Goal: Book appointment/travel/reservation

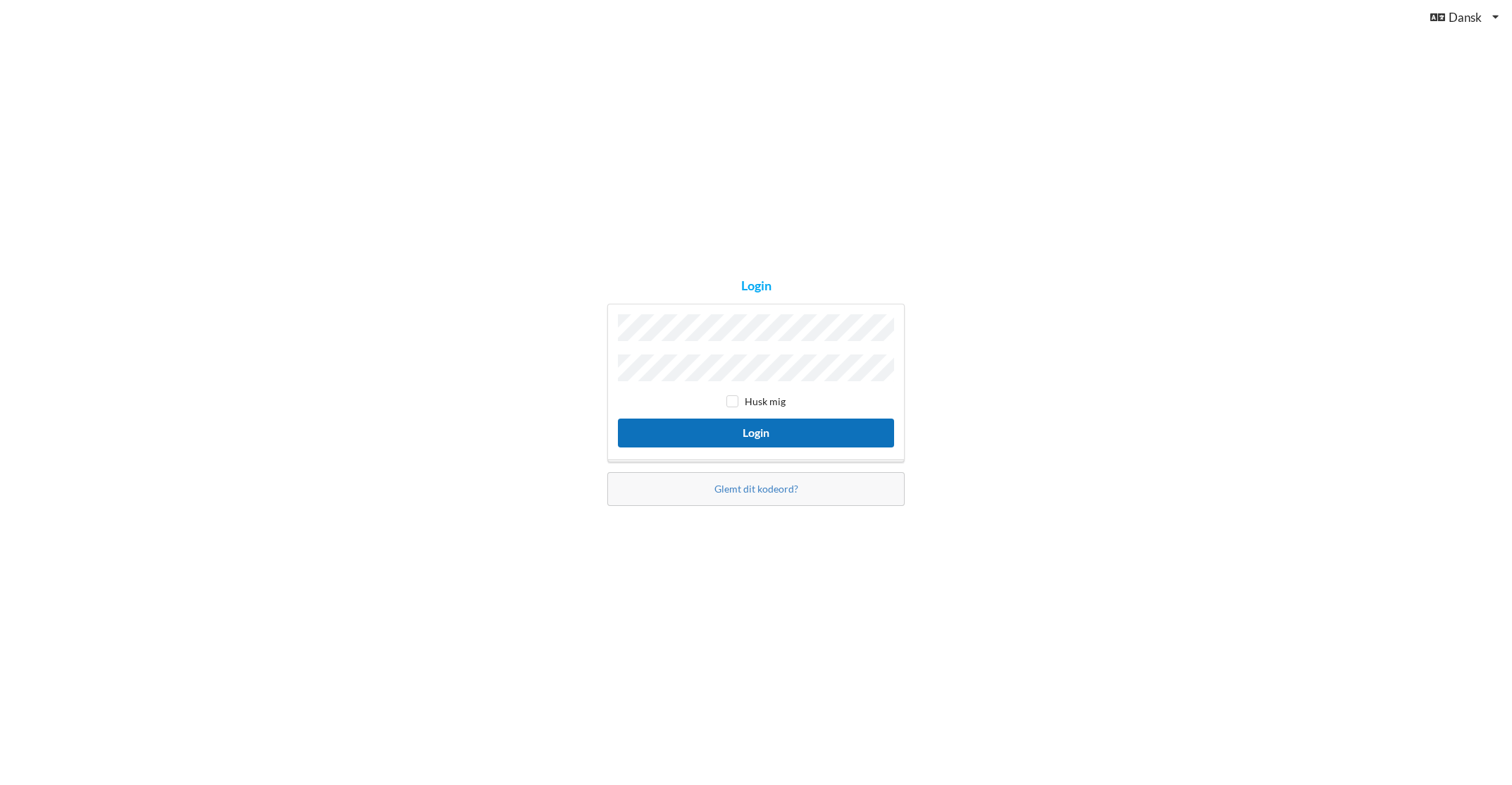
click at [698, 426] on button "Login" at bounding box center [756, 432] width 276 height 29
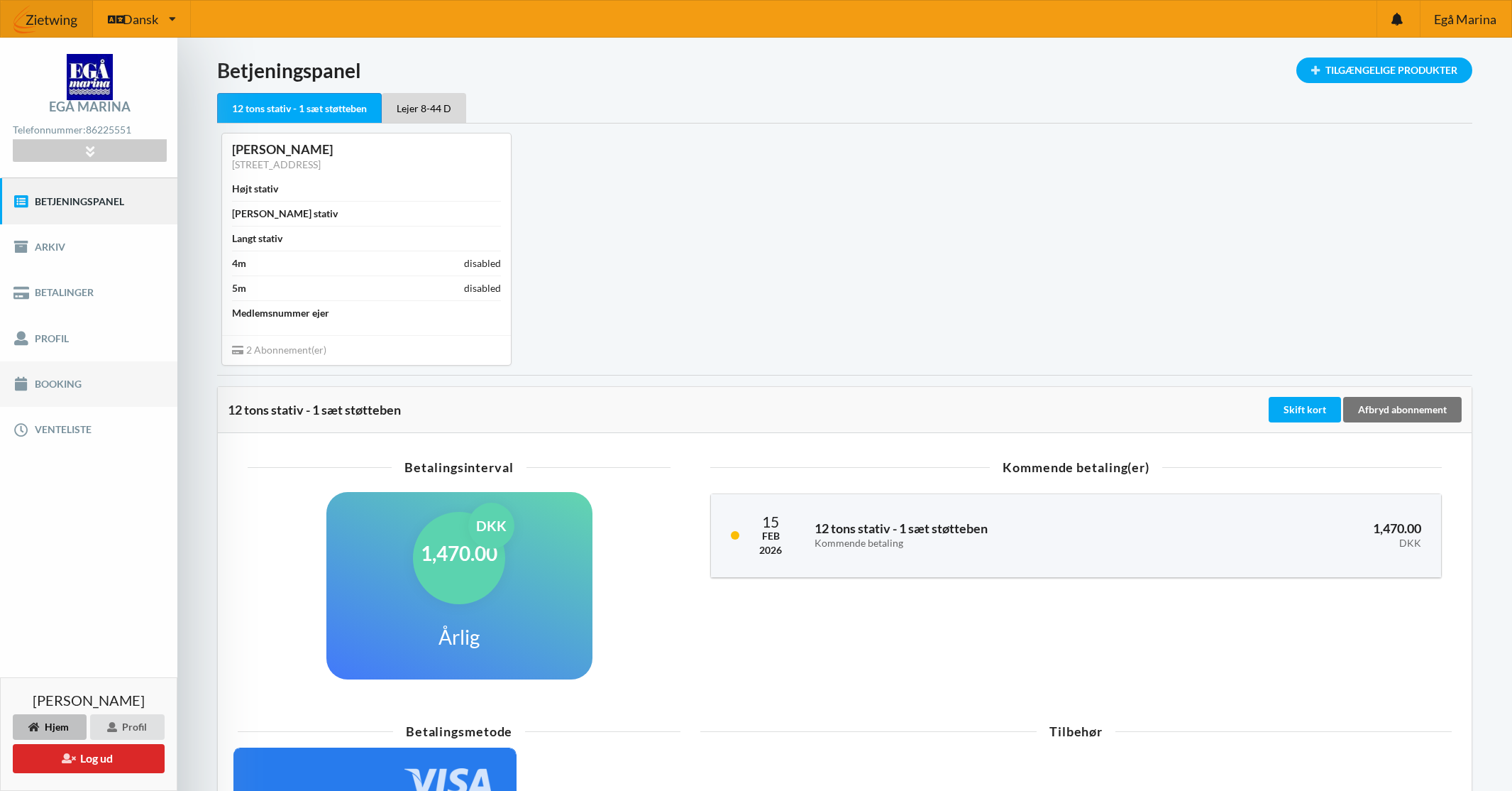
click at [57, 382] on link "Booking" at bounding box center [88, 383] width 177 height 45
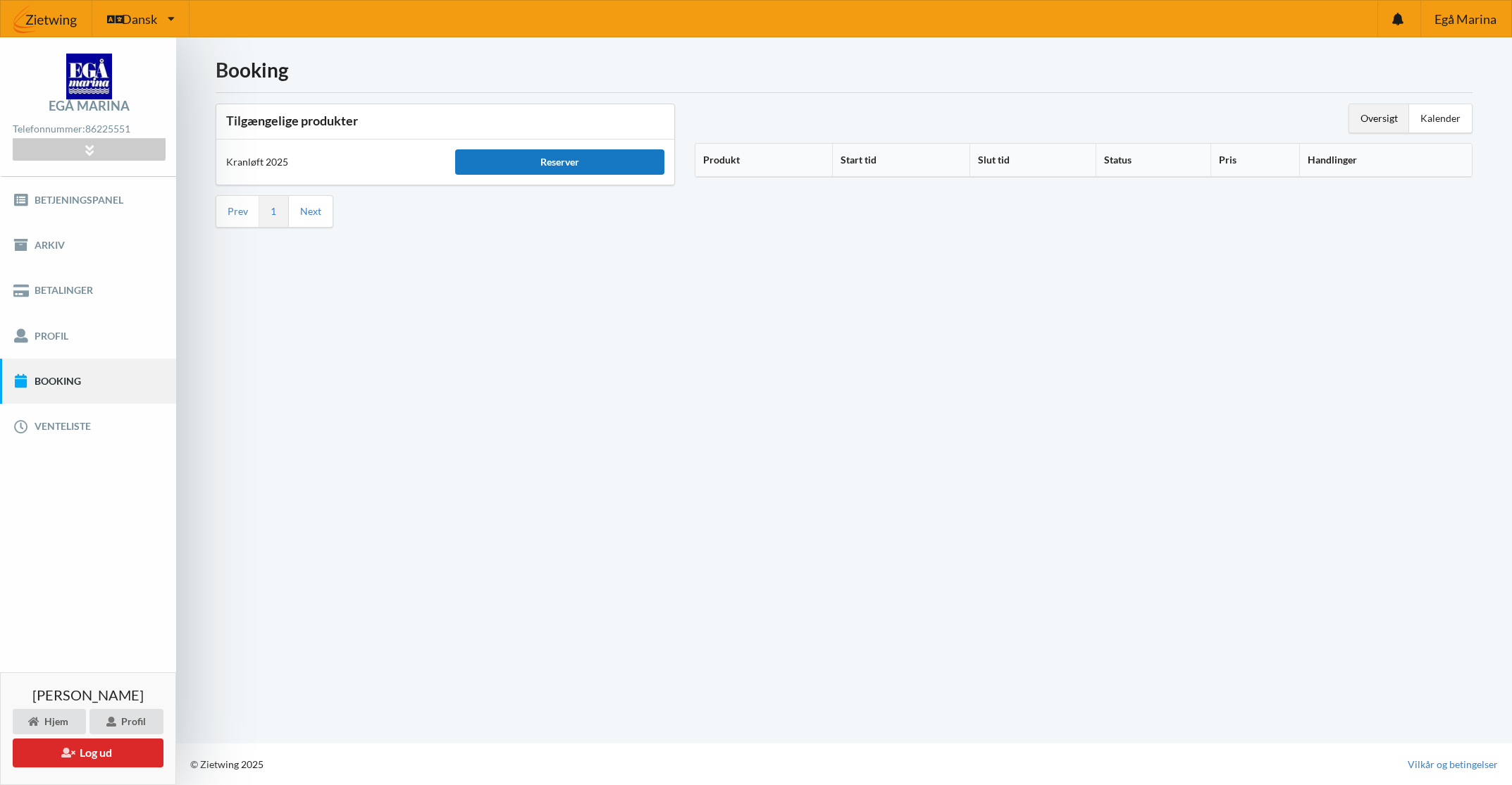
click at [513, 164] on div "Reserver" at bounding box center [559, 162] width 209 height 25
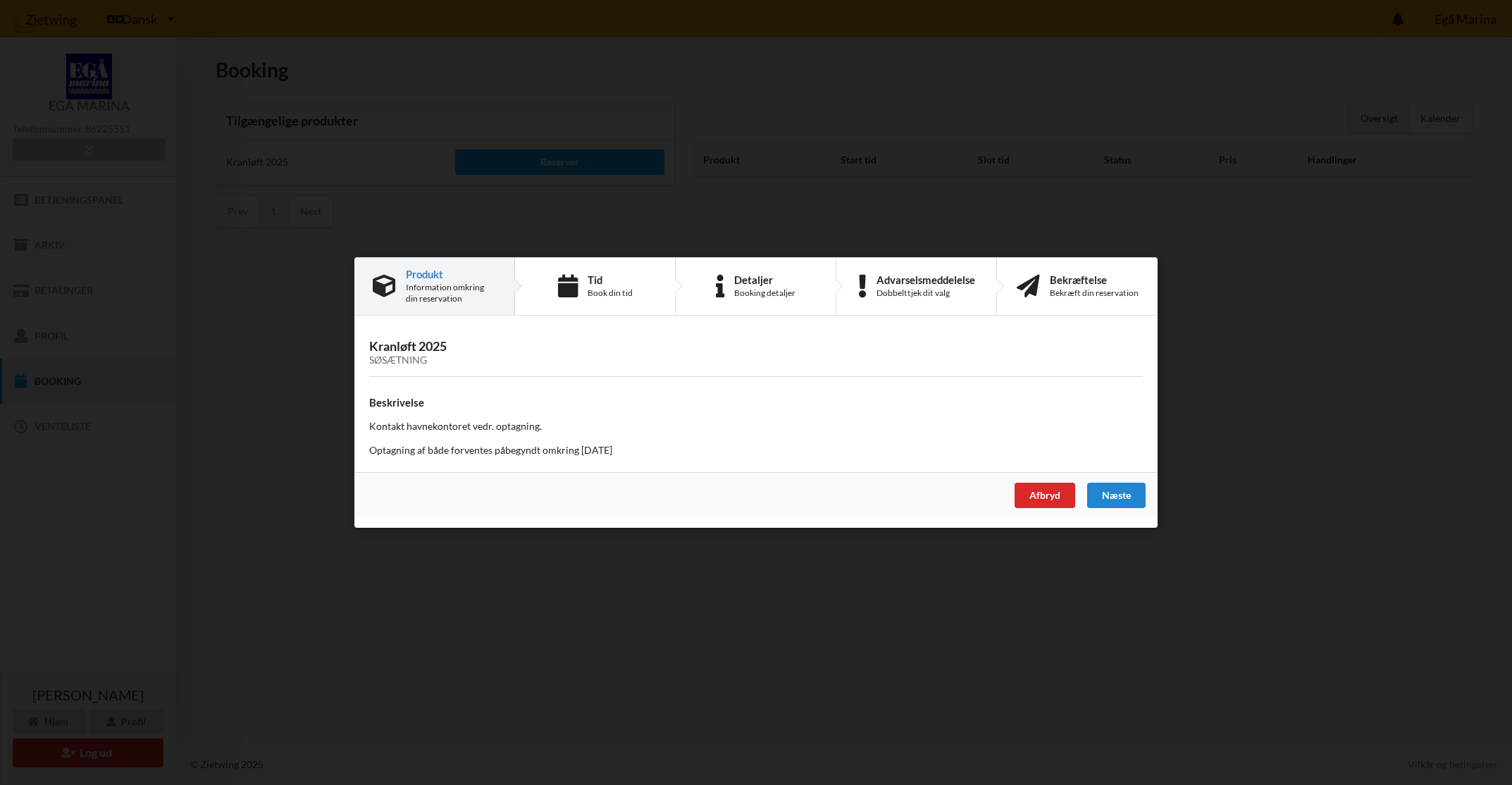
click at [1145, 486] on div "Afbryd [GEOGRAPHIC_DATA]" at bounding box center [756, 494] width 803 height 46
click at [1121, 491] on div "Næste" at bounding box center [1116, 495] width 59 height 25
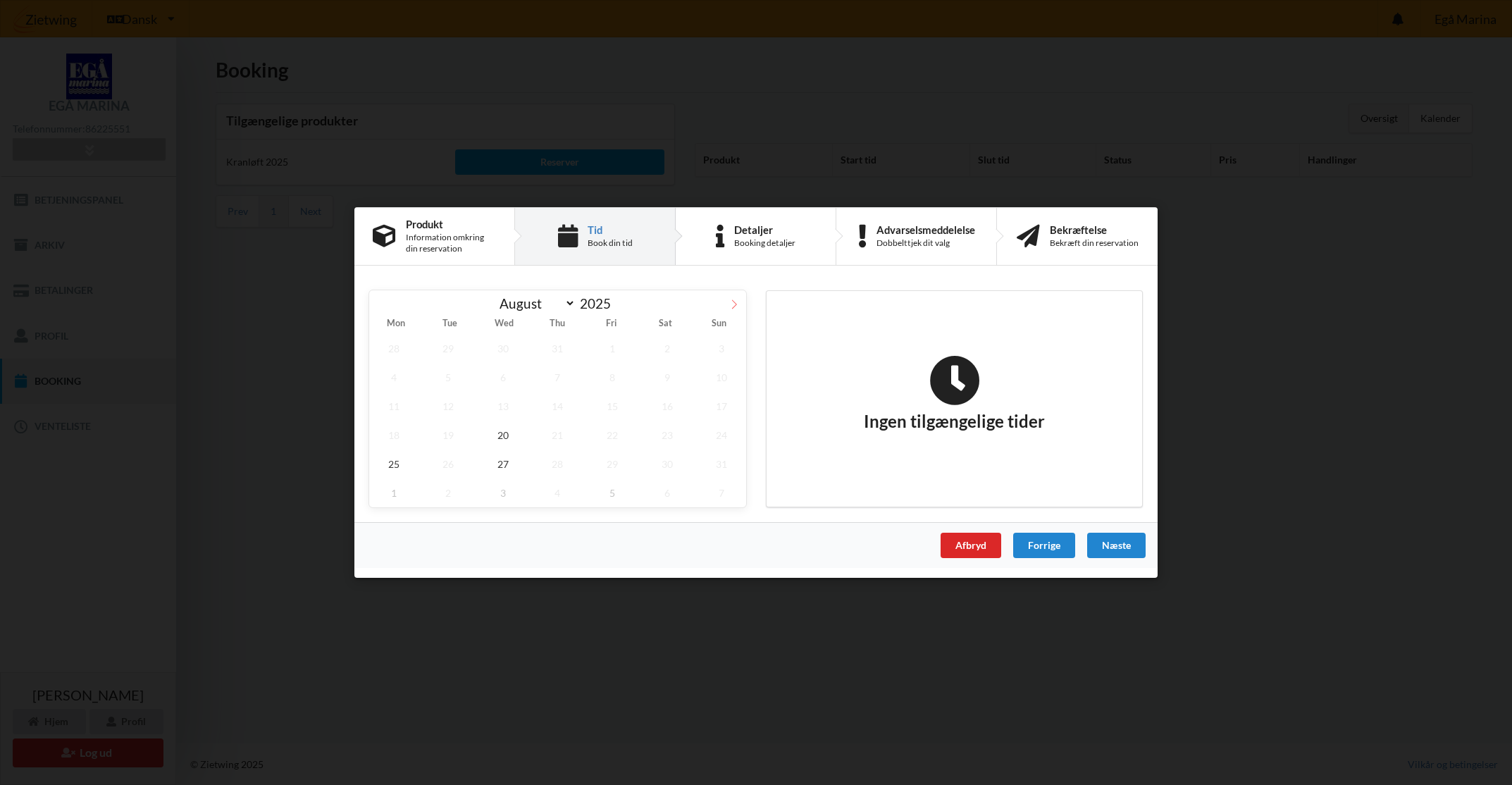
click at [729, 306] on icon at bounding box center [734, 304] width 10 height 10
select select "9"
click at [613, 387] on span "10" at bounding box center [612, 377] width 49 height 29
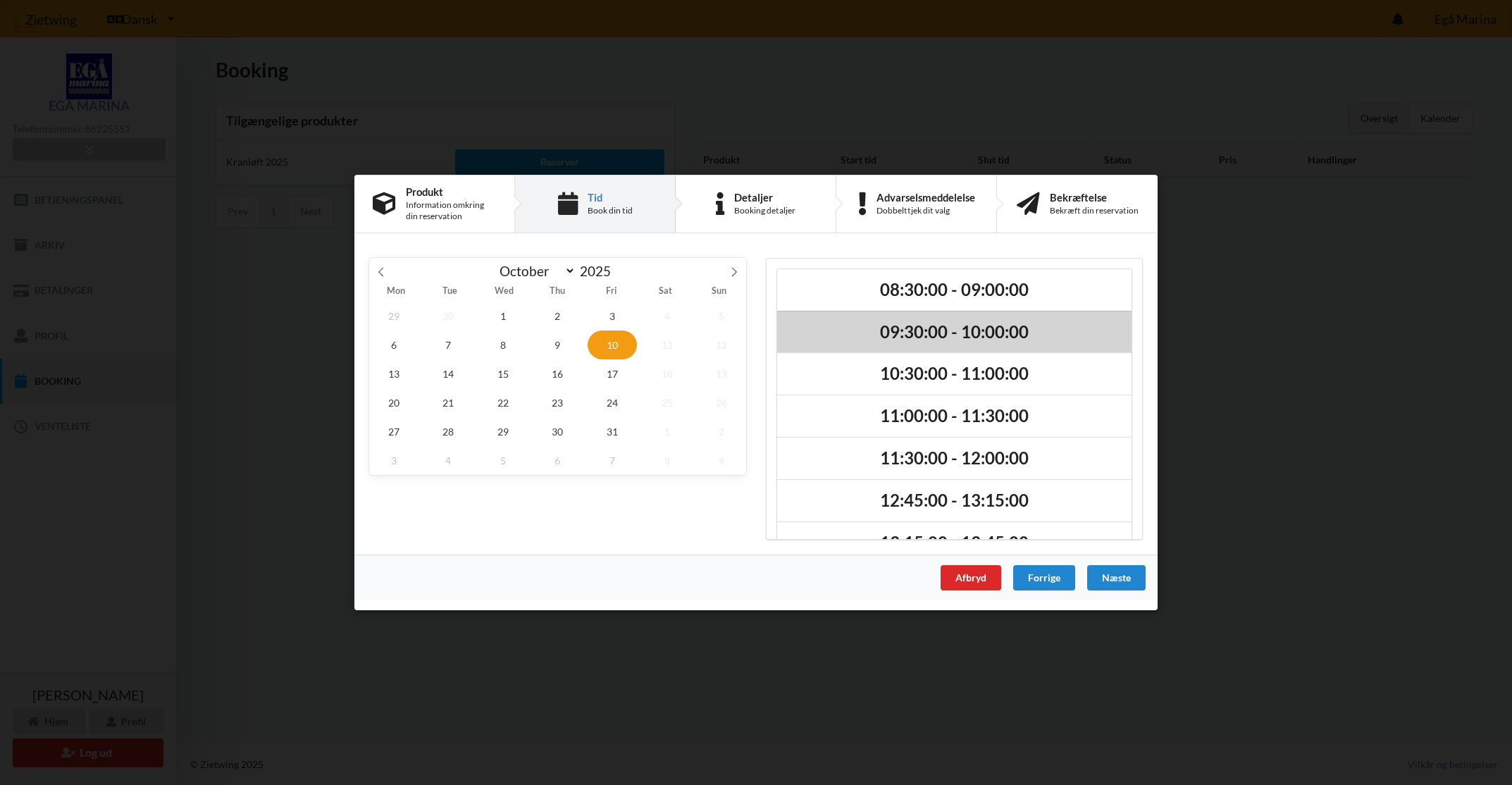
click at [914, 321] on h2 "09:30:00 - 10:00:00" at bounding box center [955, 331] width 335 height 21
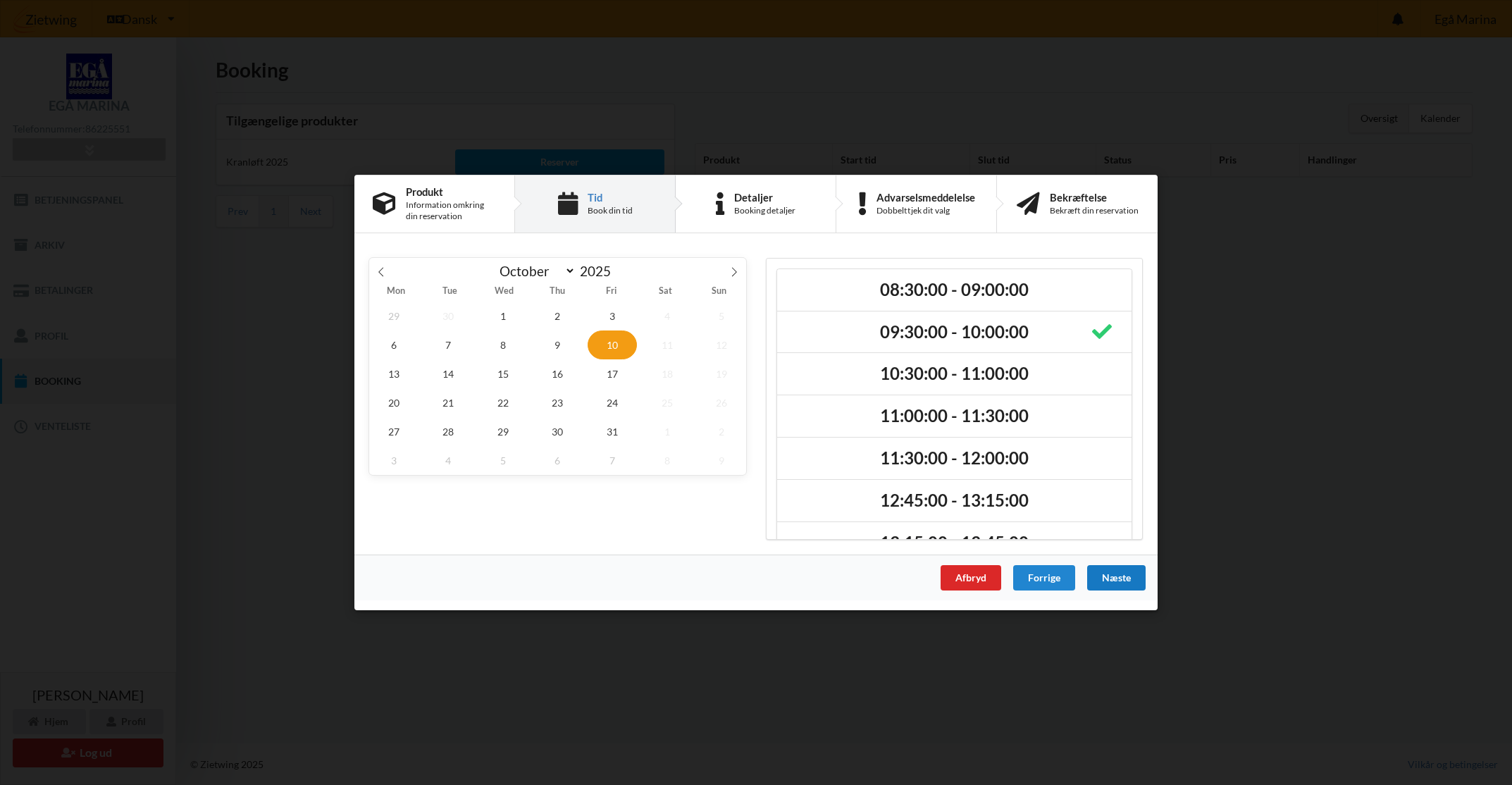
click at [1136, 573] on div "Næste" at bounding box center [1116, 577] width 59 height 25
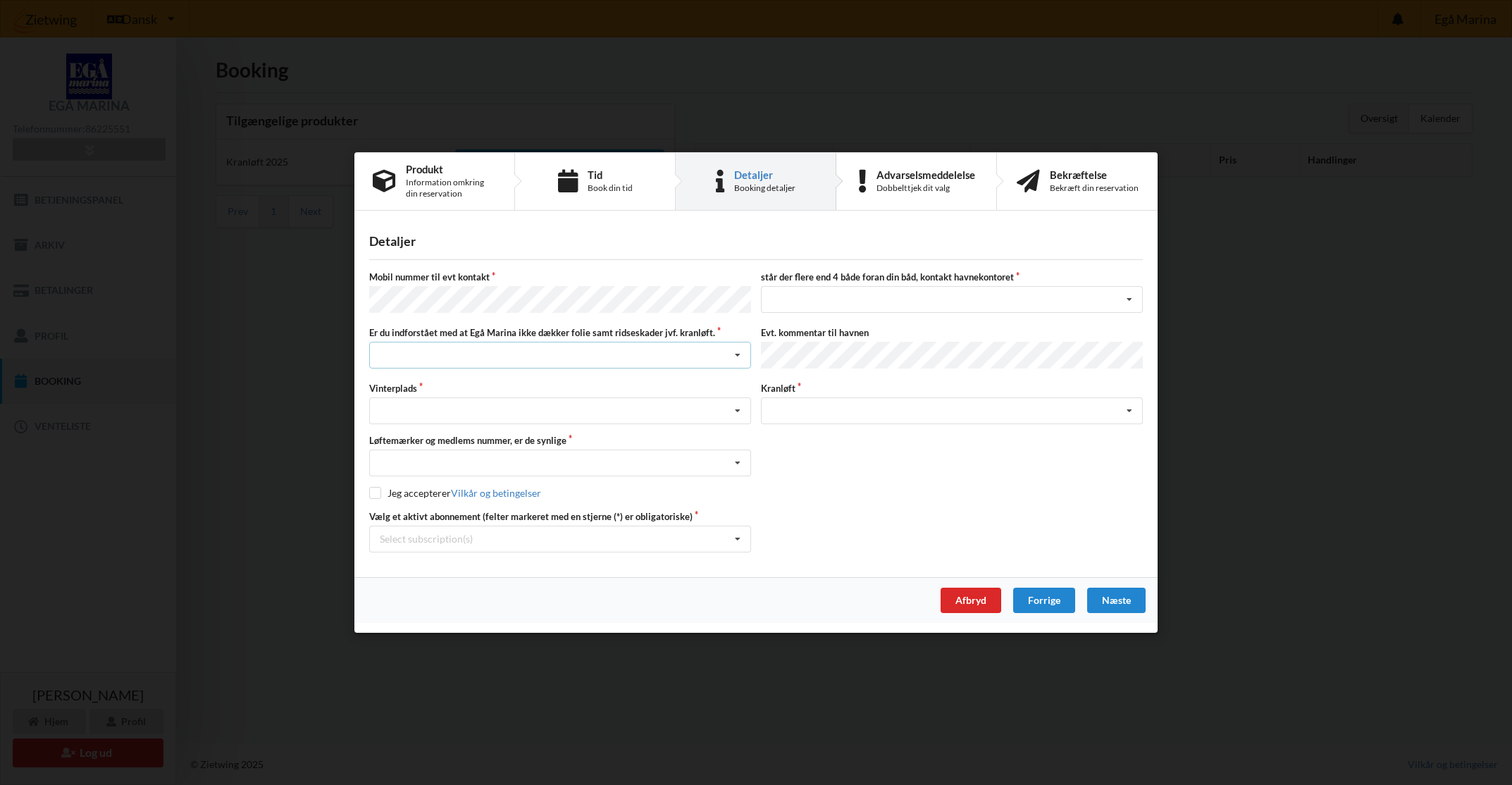
click at [496, 353] on div "Jeg har tæpper med og tager selv ansvaret for eventuelle folie samt ridseskader…" at bounding box center [560, 354] width 381 height 27
click at [489, 384] on div "Jeg har tæpper med og tager selv ansvaret for eventuelle folie samt ridseskader" at bounding box center [560, 380] width 381 height 26
click at [483, 408] on div "Landplads nr. 1 Landplads nr. 2 Landplads nr.3 Landplads nr. 4 Landplads nr. 5 …" at bounding box center [560, 410] width 381 height 27
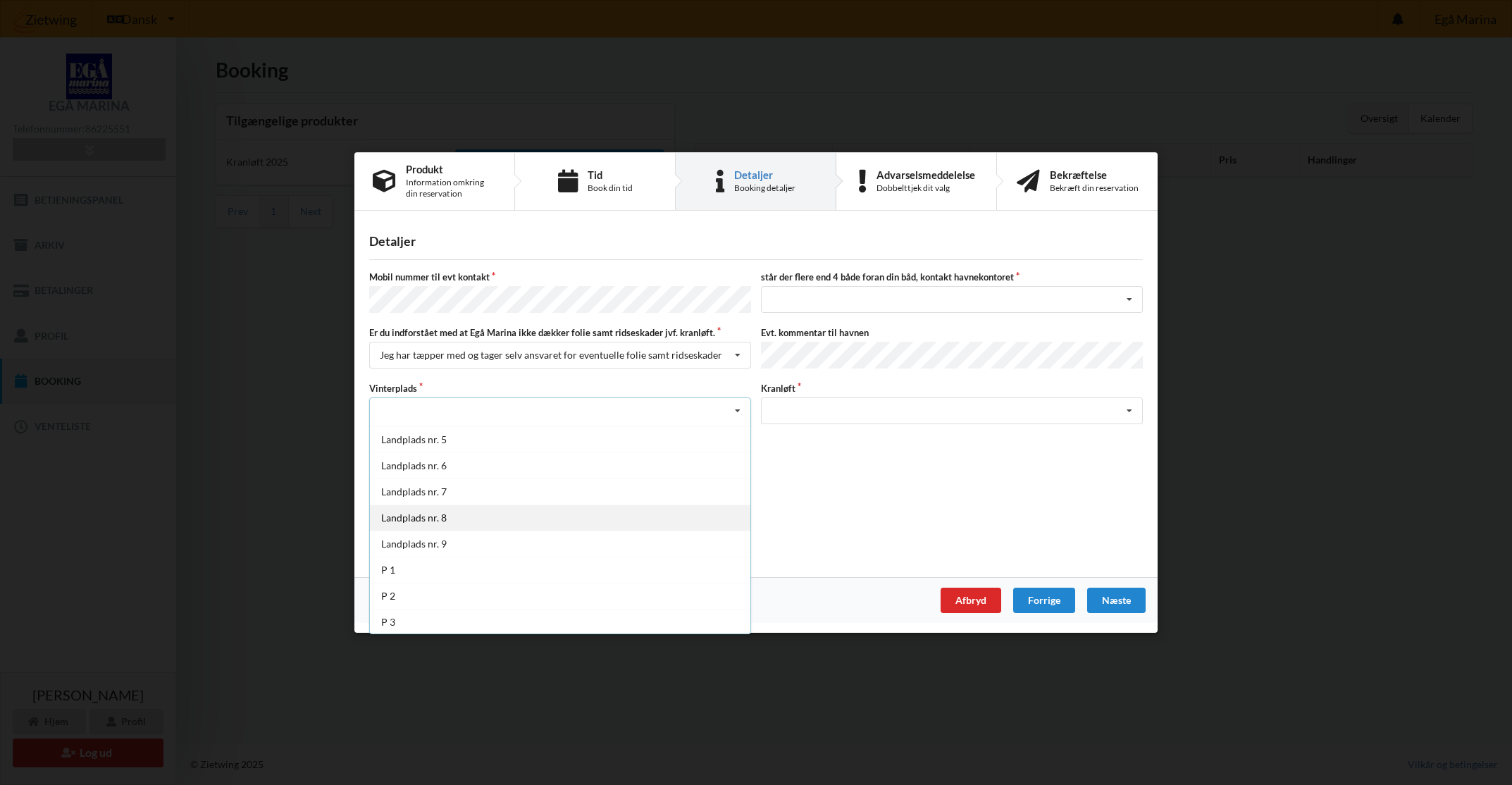
scroll to position [103, 0]
click at [458, 581] on div "P 2" at bounding box center [560, 594] width 381 height 26
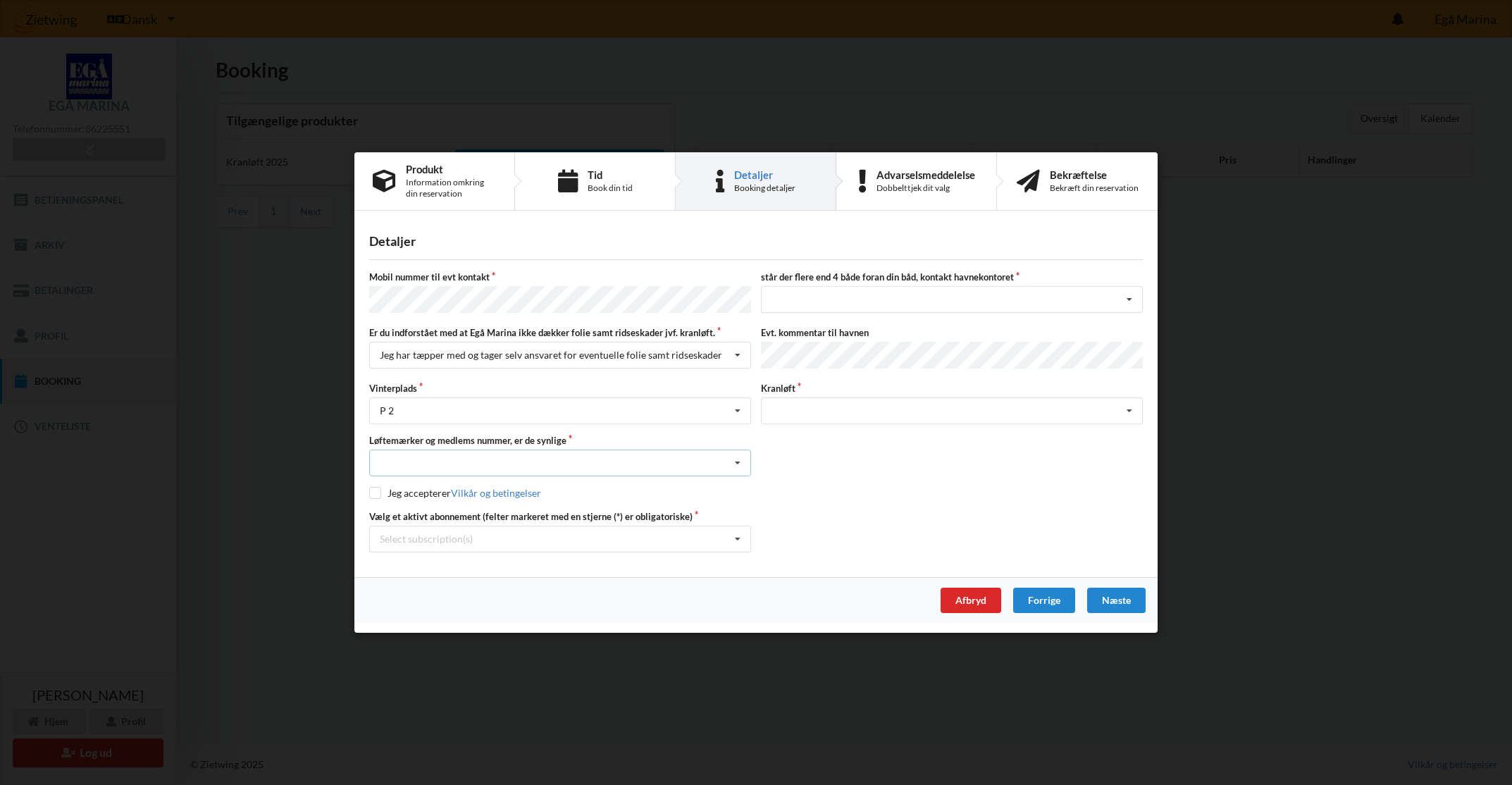
click at [446, 461] on div "Nej, jeg kontakter havnekontoret inden løftet Ja, mine mærker er synlige og int…" at bounding box center [560, 462] width 381 height 27
click at [462, 485] on div "Nej, jeg kontakter havnekontoret inden løftet" at bounding box center [560, 488] width 381 height 26
click at [462, 485] on div "Mobil nummer til evt kontakt står der flere end 4 både foran din båd, kontakt h…" at bounding box center [756, 411] width 773 height 282
click at [375, 492] on input "checkbox" at bounding box center [375, 492] width 12 height 12
checkbox input "true"
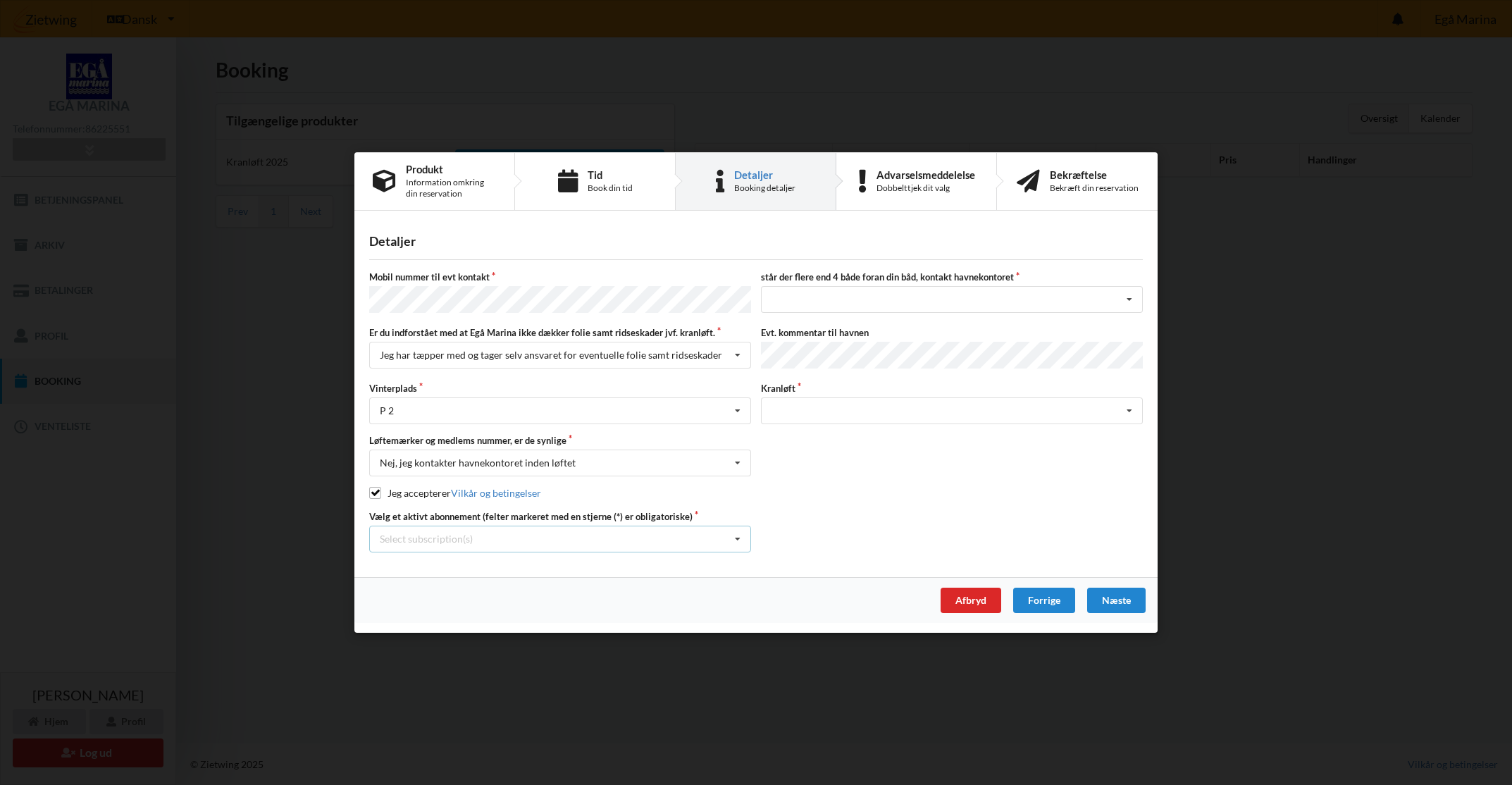
click at [487, 532] on div "Select subscription(s) * 12 tons stativ - 1 sæt støtteben * Lejer 8-44 D" at bounding box center [560, 539] width 381 height 27
click at [458, 556] on div "* 12 tons stativ - 1 sæt støtteben" at bounding box center [560, 565] width 381 height 26
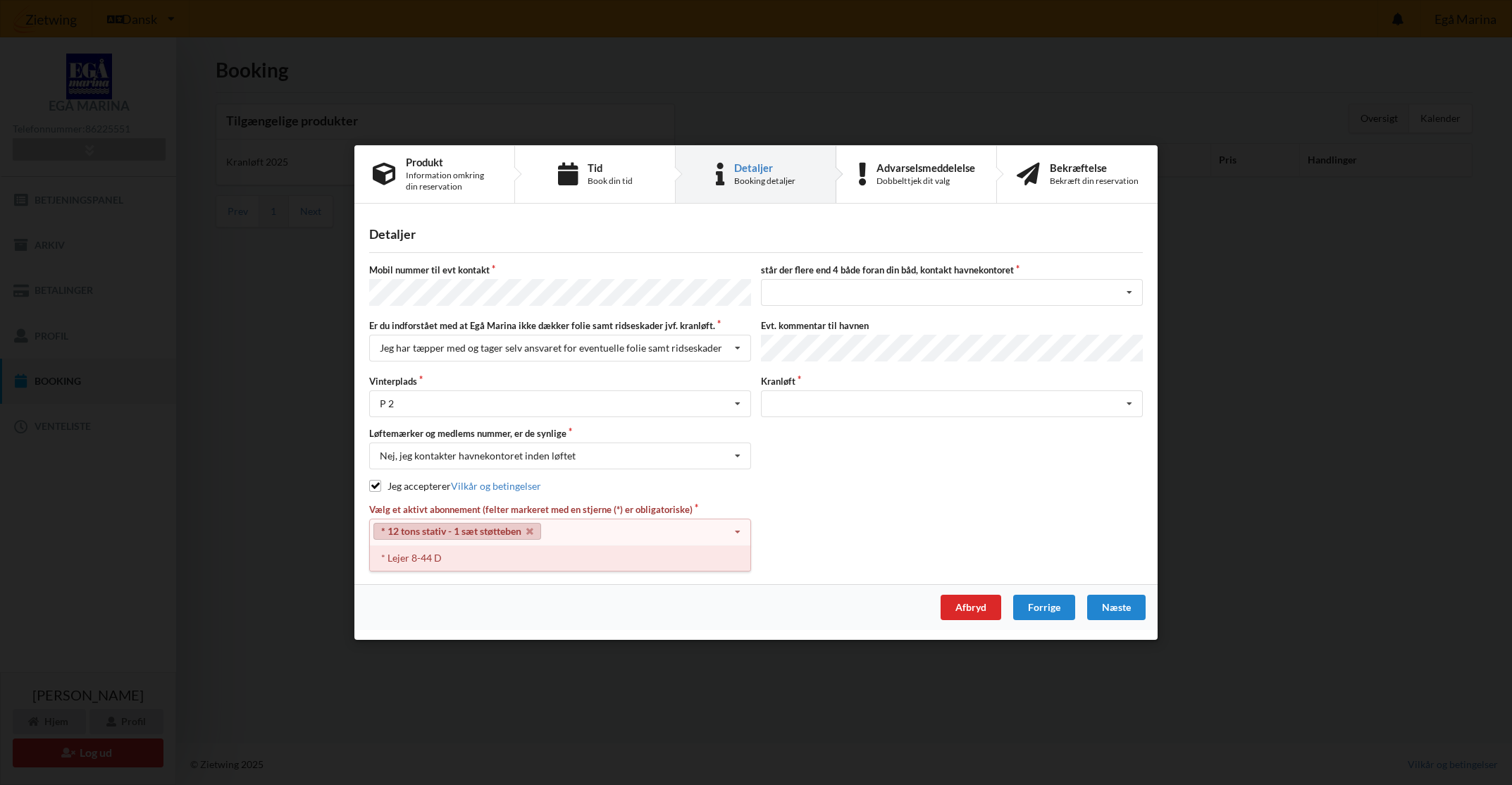
click at [447, 565] on div "* Lejer 8-44 D" at bounding box center [560, 557] width 381 height 26
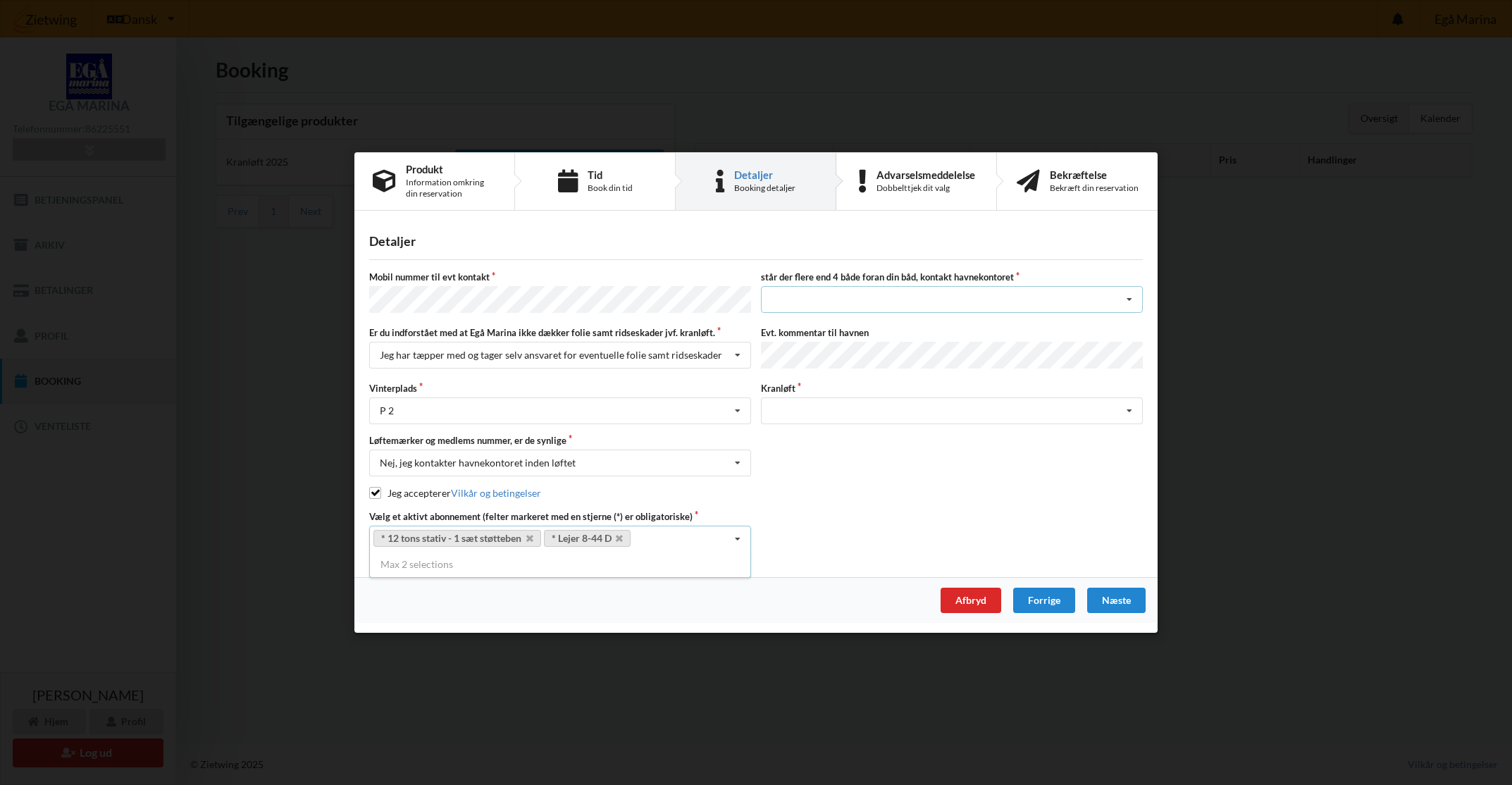
drag, startPoint x: 840, startPoint y: 295, endPoint x: 818, endPoint y: 318, distance: 31.8
click at [836, 295] on div "nej ja" at bounding box center [952, 299] width 381 height 27
click at [801, 348] on div "ja" at bounding box center [952, 351] width 381 height 26
click at [809, 309] on div "ja nej ja" at bounding box center [952, 299] width 381 height 27
click at [806, 330] on div "nej" at bounding box center [952, 325] width 381 height 26
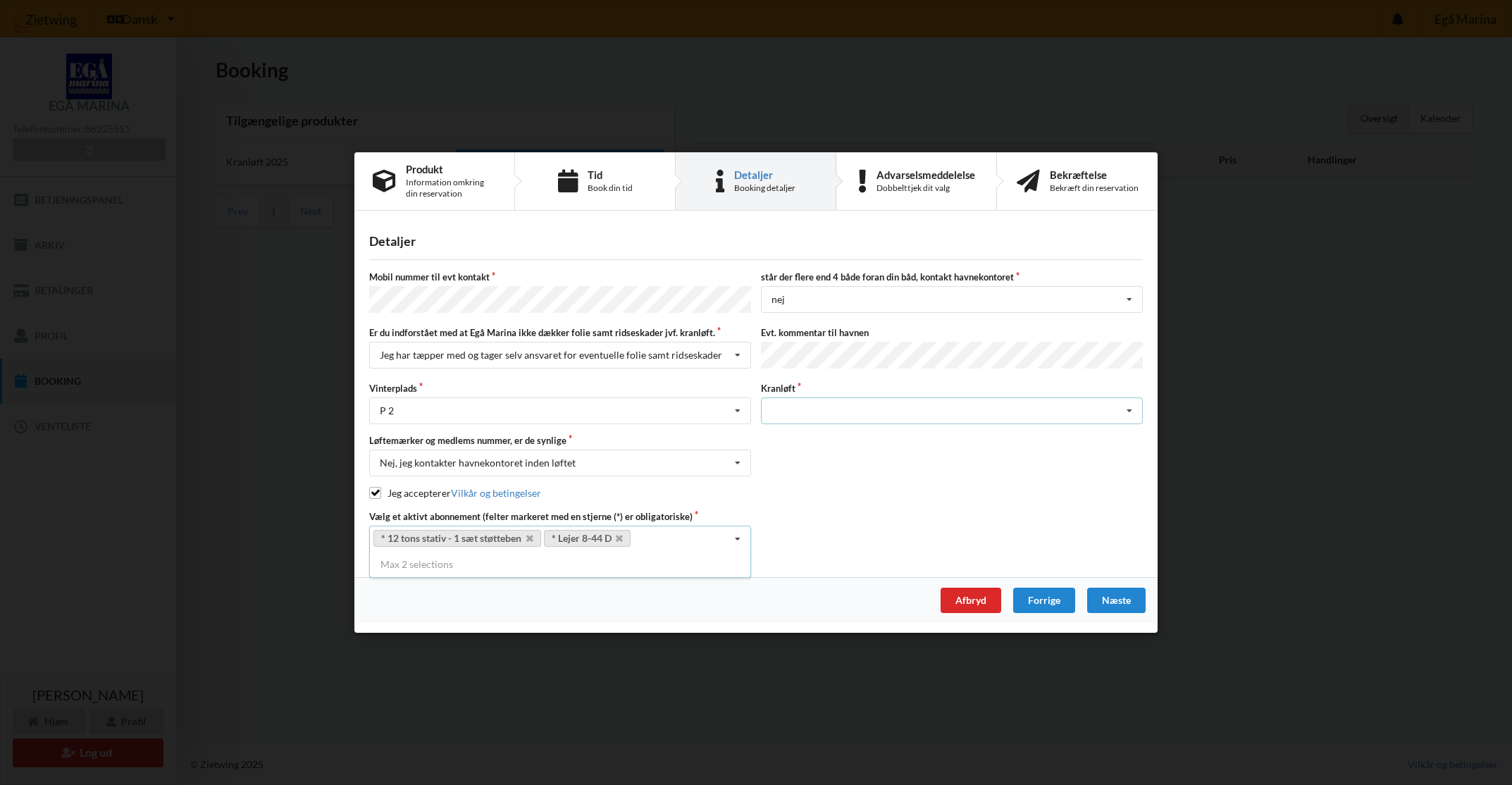
click at [817, 406] on div "Søsætning" at bounding box center [952, 410] width 381 height 27
click at [823, 436] on div "Søsætning" at bounding box center [952, 436] width 381 height 26
click at [1129, 596] on div "Næste" at bounding box center [1116, 600] width 59 height 25
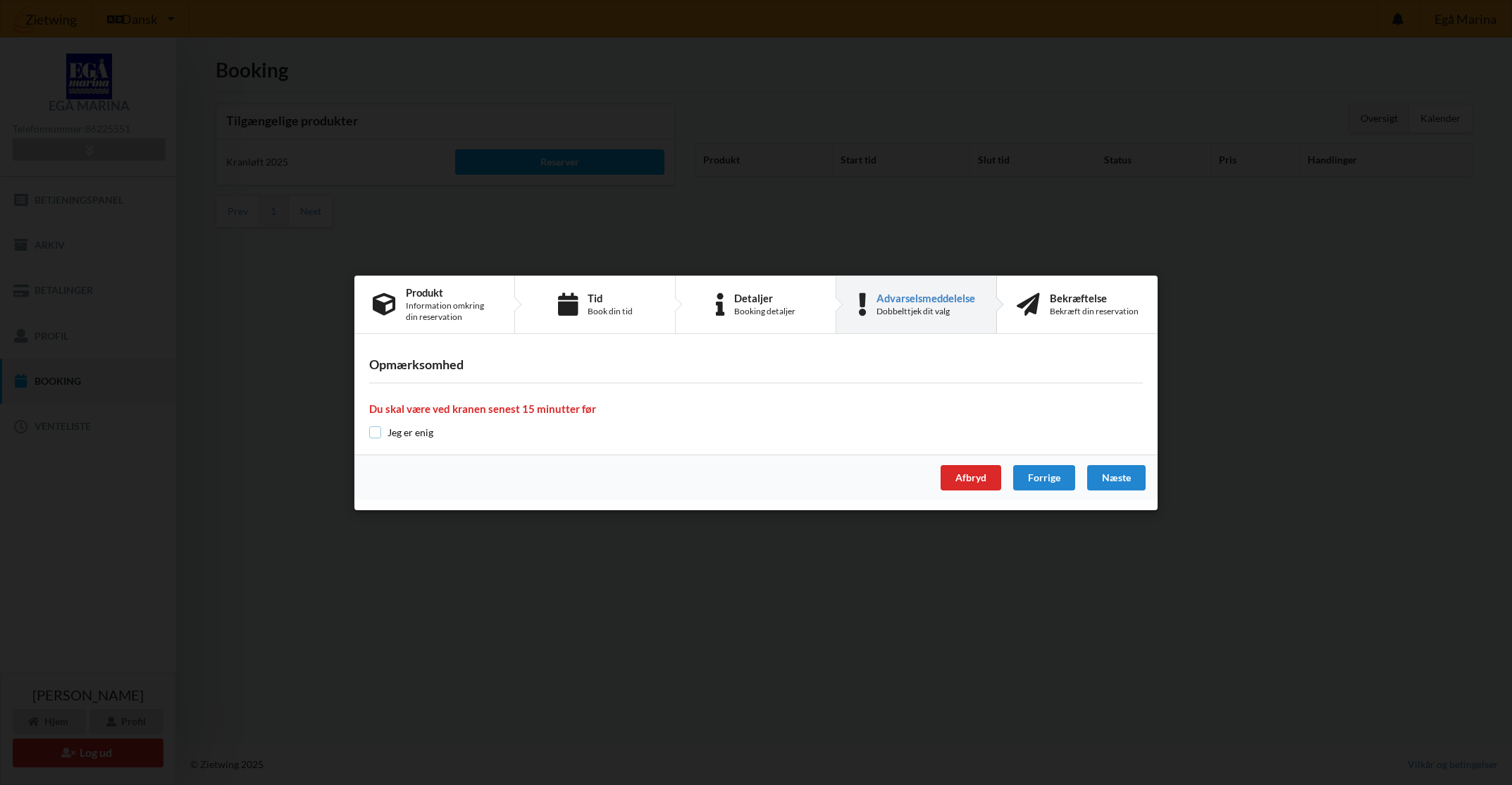
click at [374, 434] on input "checkbox" at bounding box center [375, 432] width 12 height 12
checkbox input "true"
click at [1116, 477] on div "Næste" at bounding box center [1116, 477] width 59 height 25
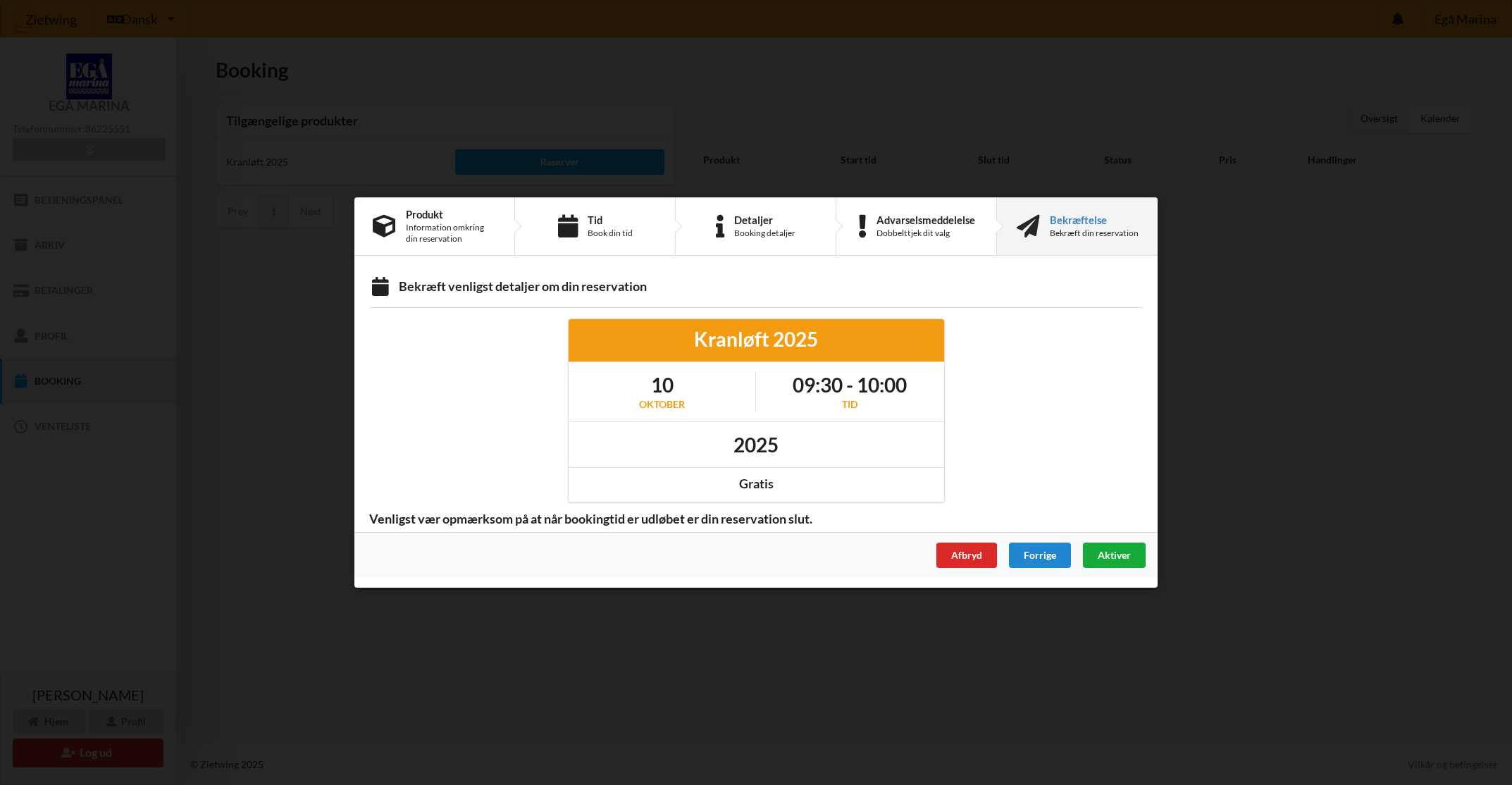
click at [1130, 553] on span "Aktiver" at bounding box center [1115, 554] width 33 height 12
